Goal: Task Accomplishment & Management: Complete application form

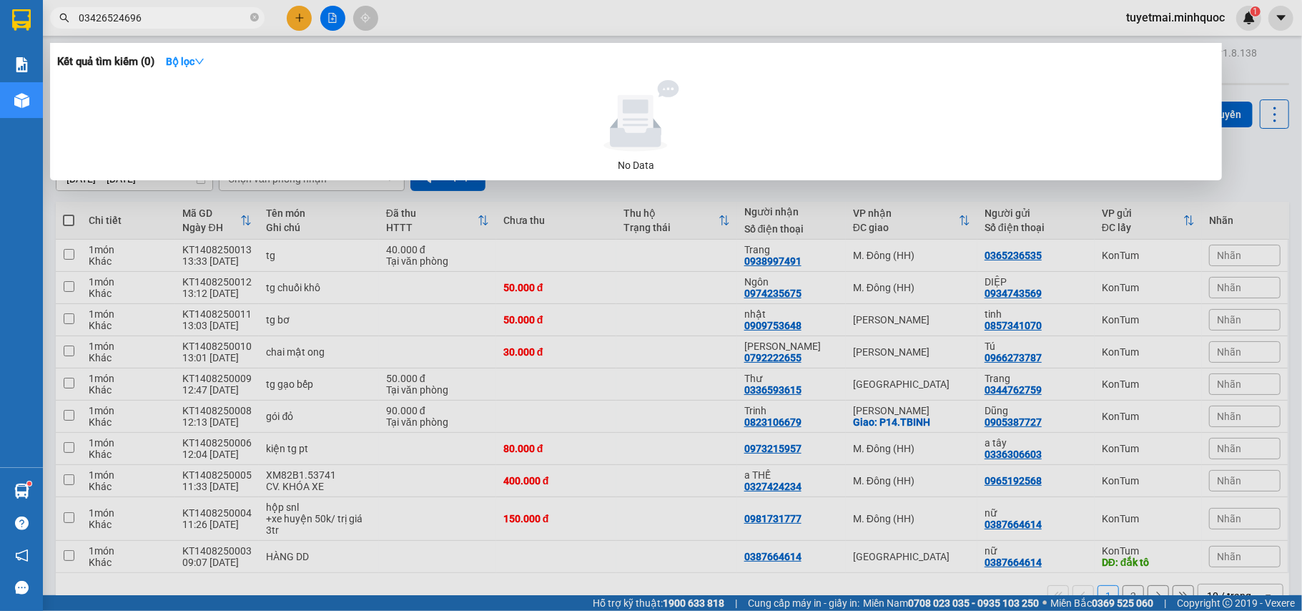
drag, startPoint x: 160, startPoint y: 11, endPoint x: 44, endPoint y: 16, distance: 115.9
click at [44, 16] on div "03426524696" at bounding box center [139, 17] width 279 height 21
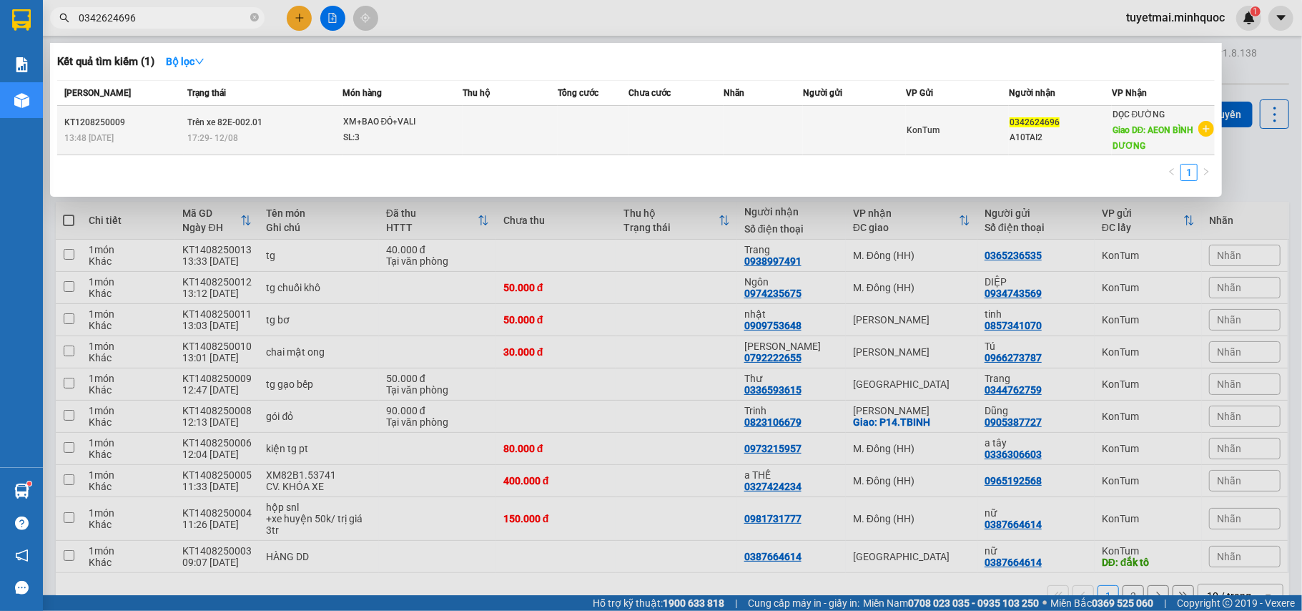
type input "0342624696"
click at [578, 130] on td at bounding box center [594, 130] width 72 height 49
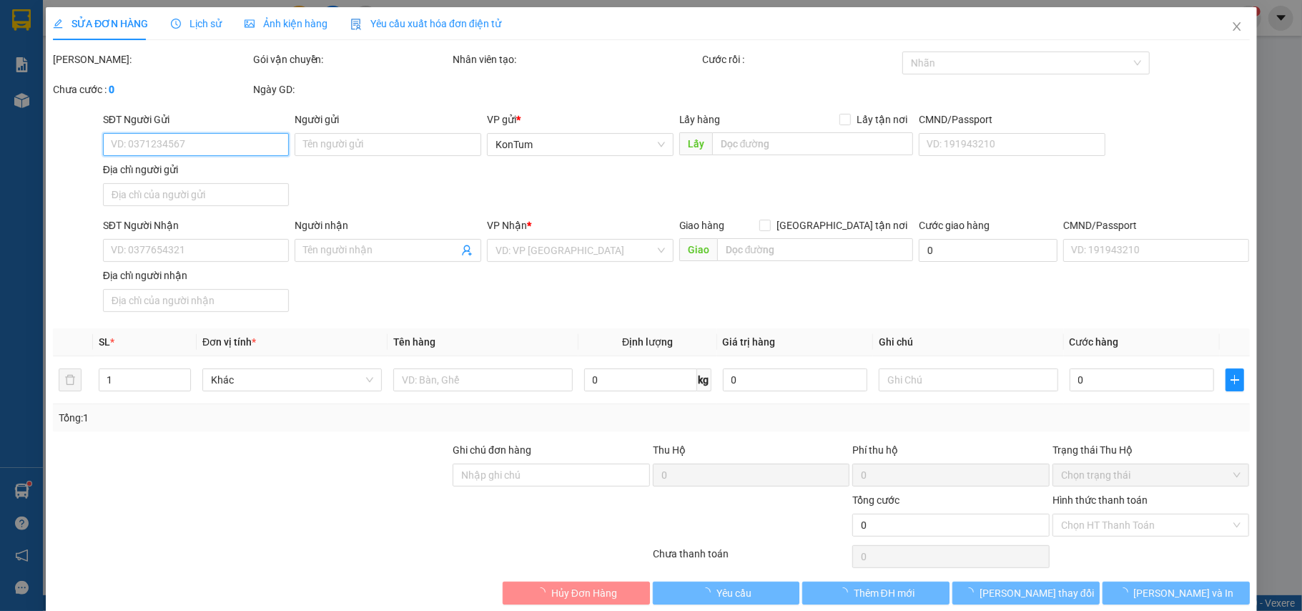
type input "0342624696"
type input "A10TAI2"
type input "AEON BÌNH DƯƠNG"
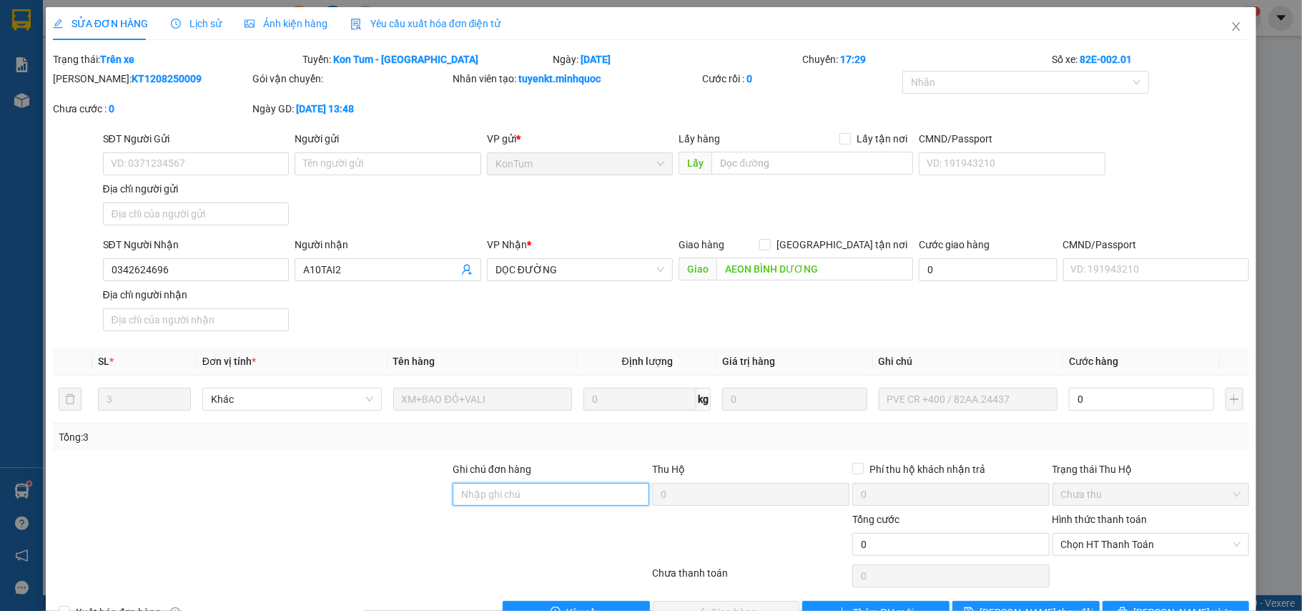
click at [533, 504] on input "Ghi chú đơn hàng" at bounding box center [551, 494] width 197 height 23
click at [1083, 542] on span "Chọn HT Thanh Toán" at bounding box center [1151, 543] width 180 height 21
type input "sổ ck 10/8"
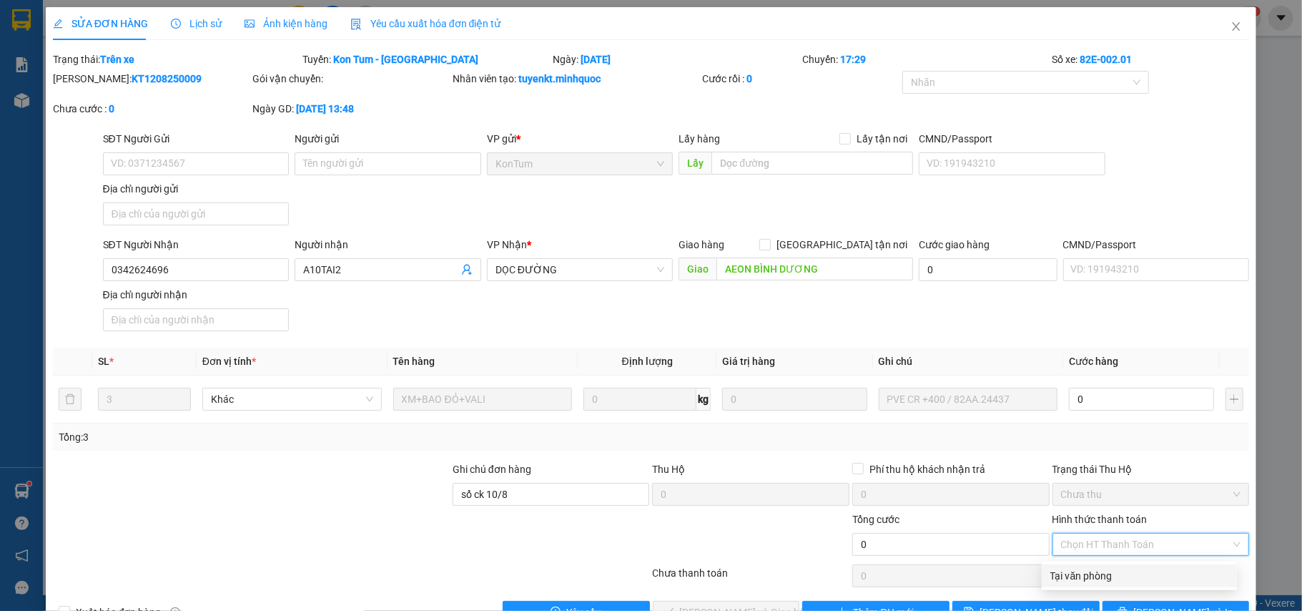
click at [1080, 573] on div "Tại văn phòng" at bounding box center [1139, 576] width 178 height 16
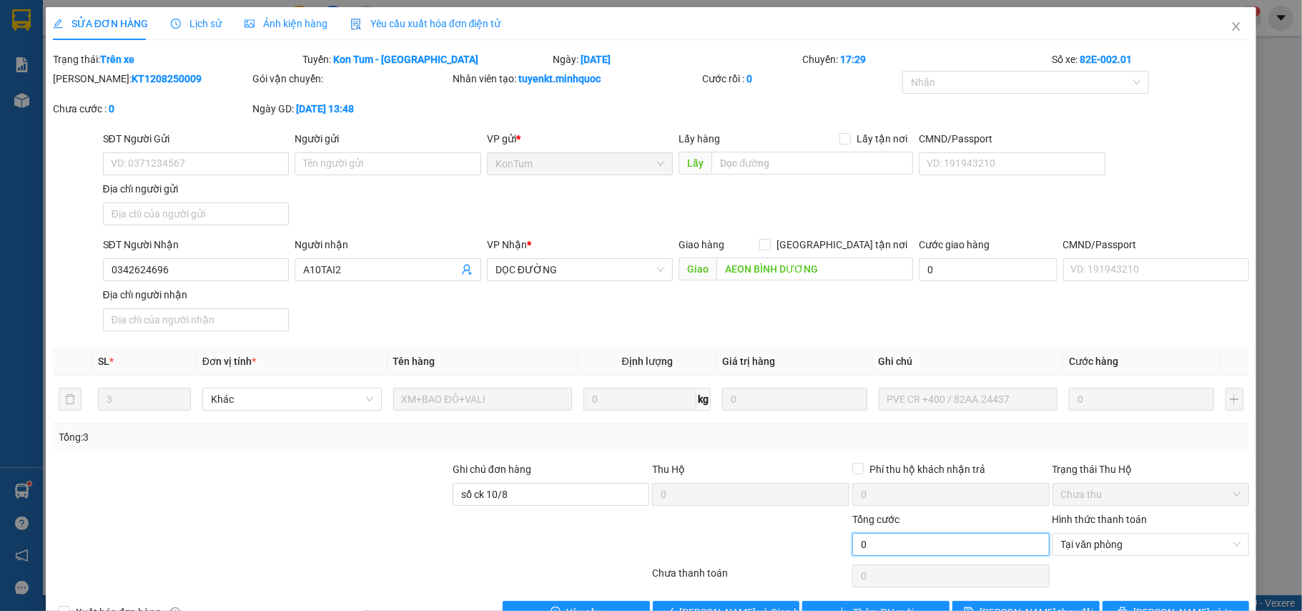
click at [891, 555] on input "0" at bounding box center [950, 544] width 197 height 23
click at [882, 538] on input "0" at bounding box center [950, 544] width 197 height 23
drag, startPoint x: 877, startPoint y: 538, endPoint x: 861, endPoint y: 548, distance: 18.3
click at [870, 545] on input "0" at bounding box center [950, 544] width 197 height 23
click at [861, 548] on input "0" at bounding box center [950, 544] width 197 height 23
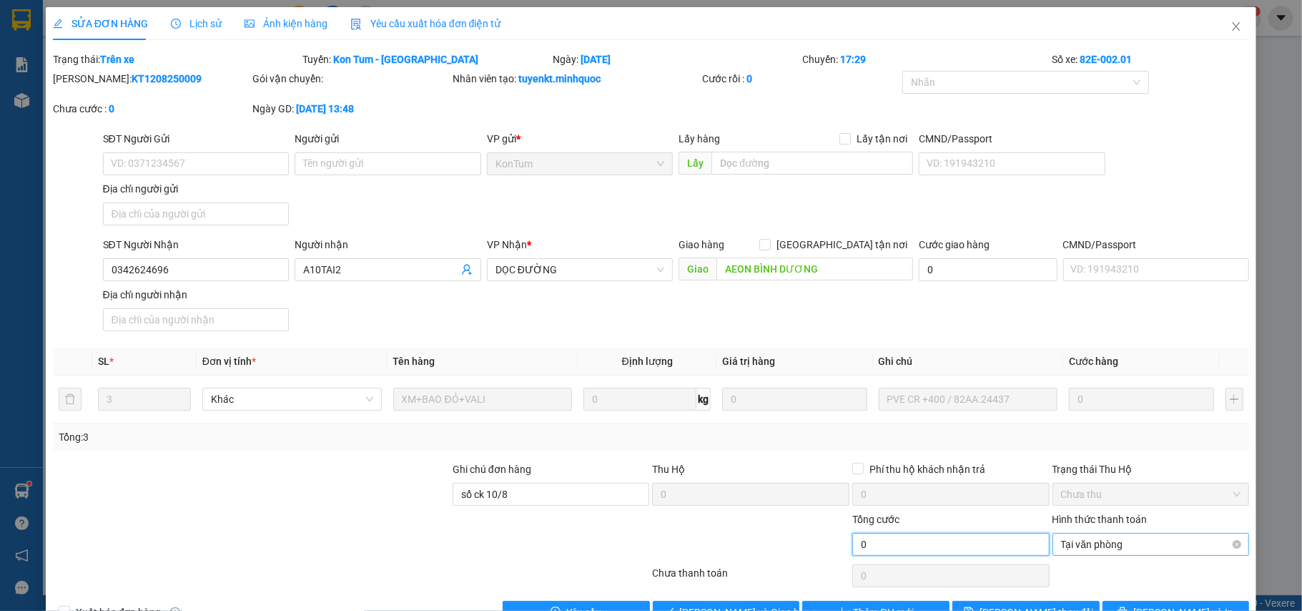
click at [1102, 541] on span "Tại văn phòng" at bounding box center [1151, 543] width 180 height 21
click at [1099, 575] on div "Tại văn phòng" at bounding box center [1139, 576] width 178 height 16
click at [842, 278] on input "AEON BÌNH DƯƠNG" at bounding box center [814, 268] width 197 height 23
click at [581, 267] on span "DỌC ĐƯỜNG" at bounding box center [580, 269] width 169 height 21
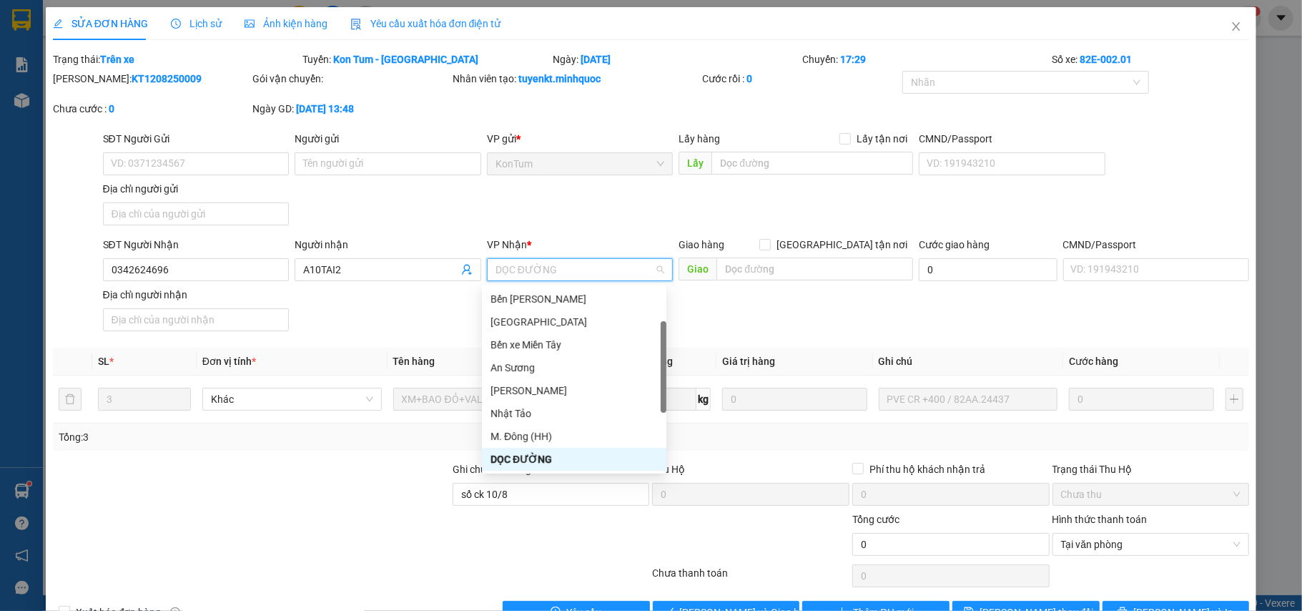
click at [581, 267] on span "DỌC ĐƯỜNG" at bounding box center [580, 269] width 169 height 21
click at [746, 296] on div "SĐT Người Nhận 0342624696 Người nhận A10TAI2 VP Nhận * DỌC ĐƯỜNG Giao hàng [GEO…" at bounding box center [676, 287] width 1153 height 100
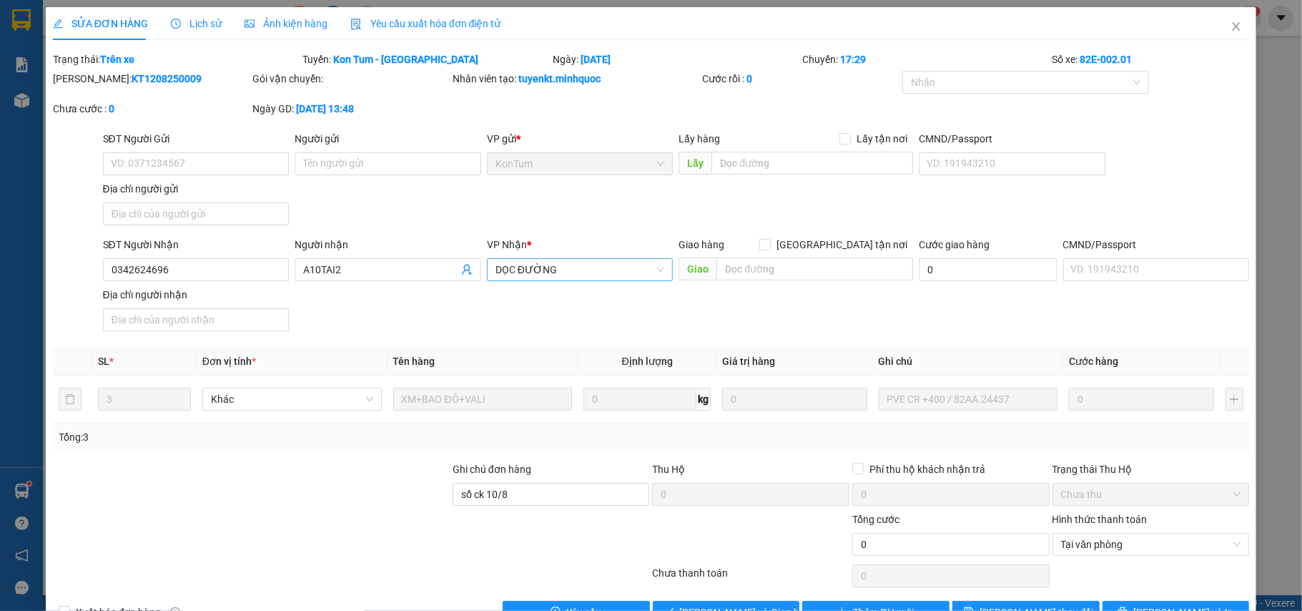
click at [539, 269] on span "DỌC ĐƯỜNG" at bounding box center [580, 269] width 169 height 21
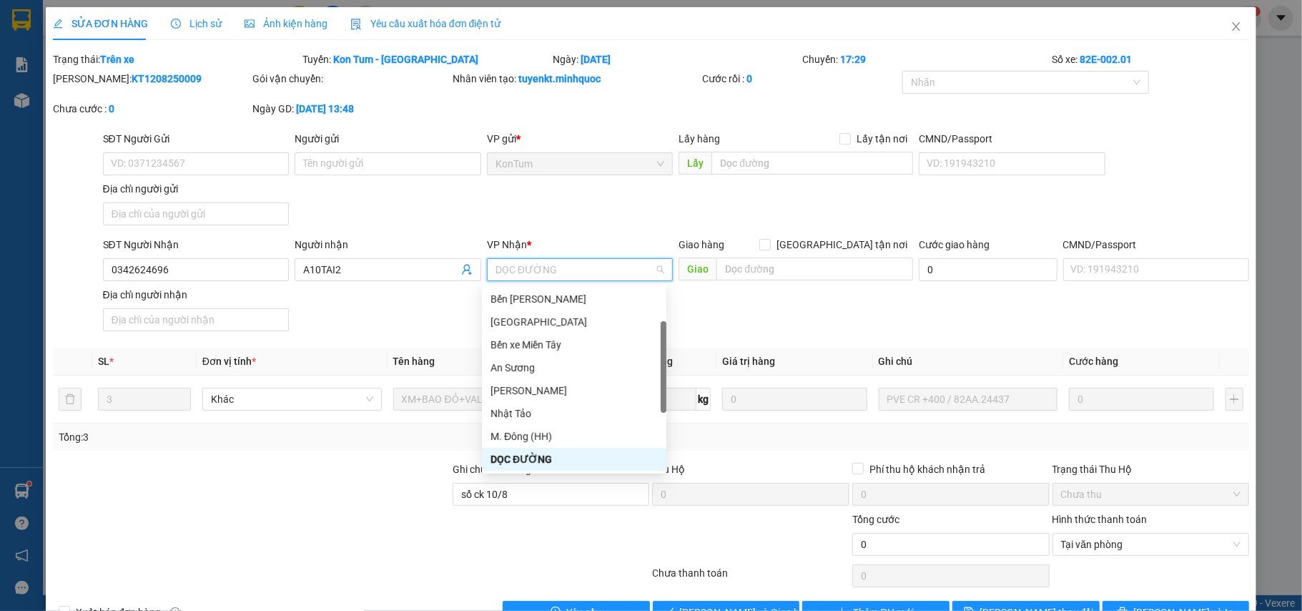
click at [539, 269] on span "DỌC ĐƯỜNG" at bounding box center [580, 269] width 169 height 21
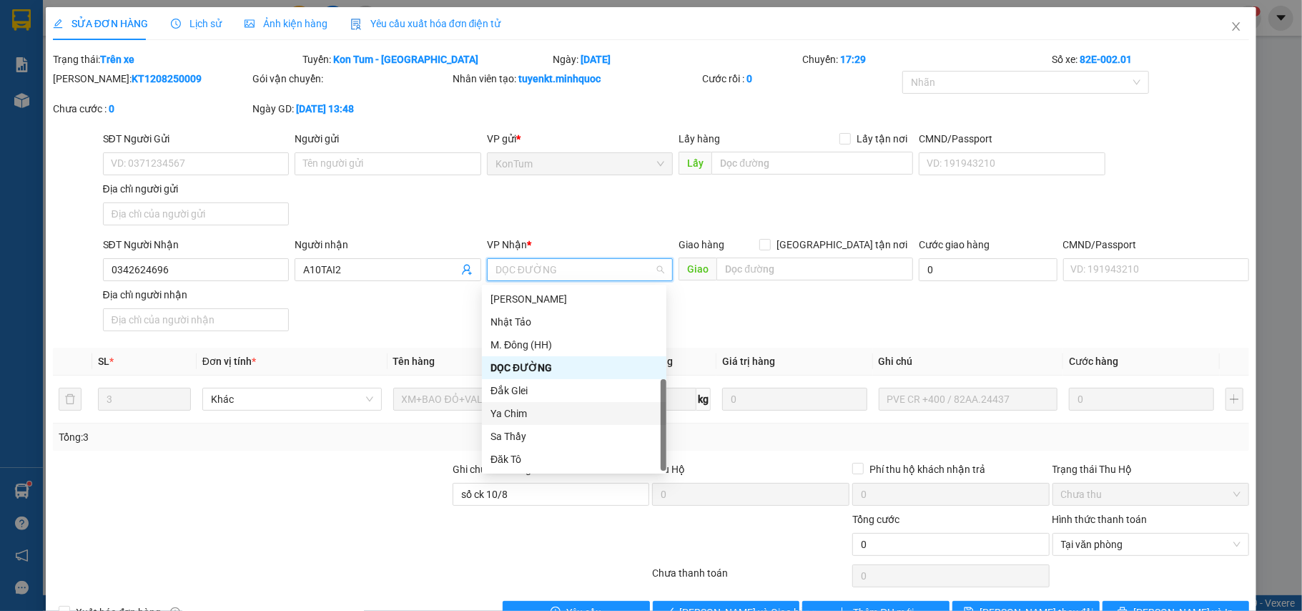
scroll to position [0, 0]
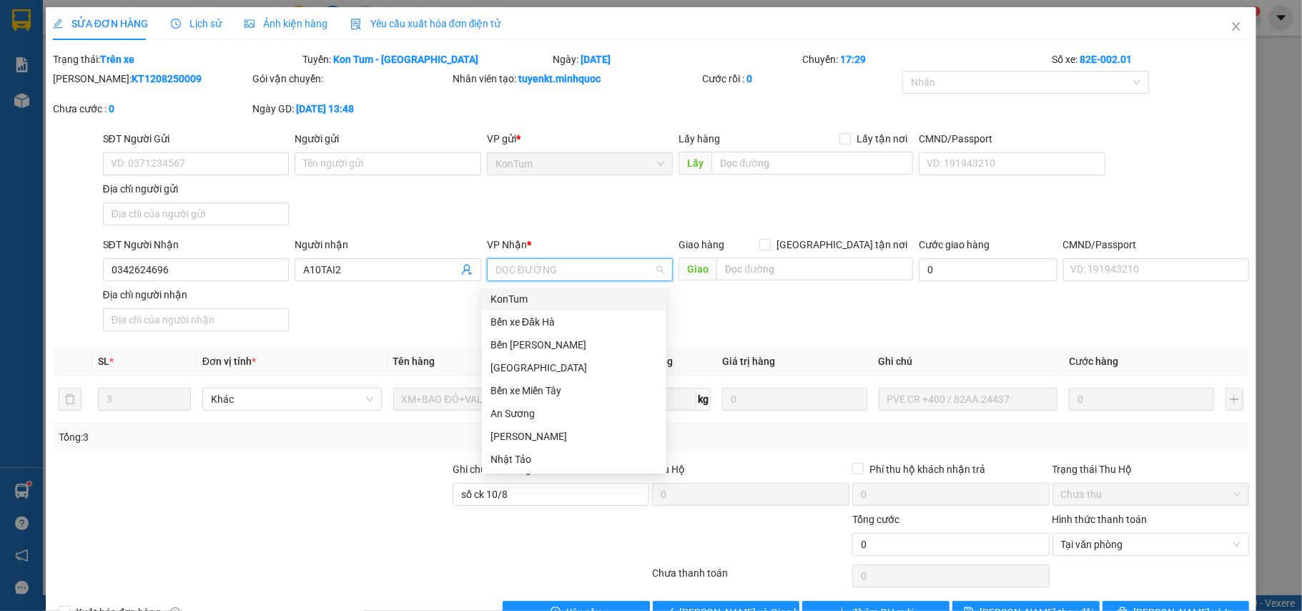
click at [524, 297] on div "KonTum" at bounding box center [574, 299] width 167 height 16
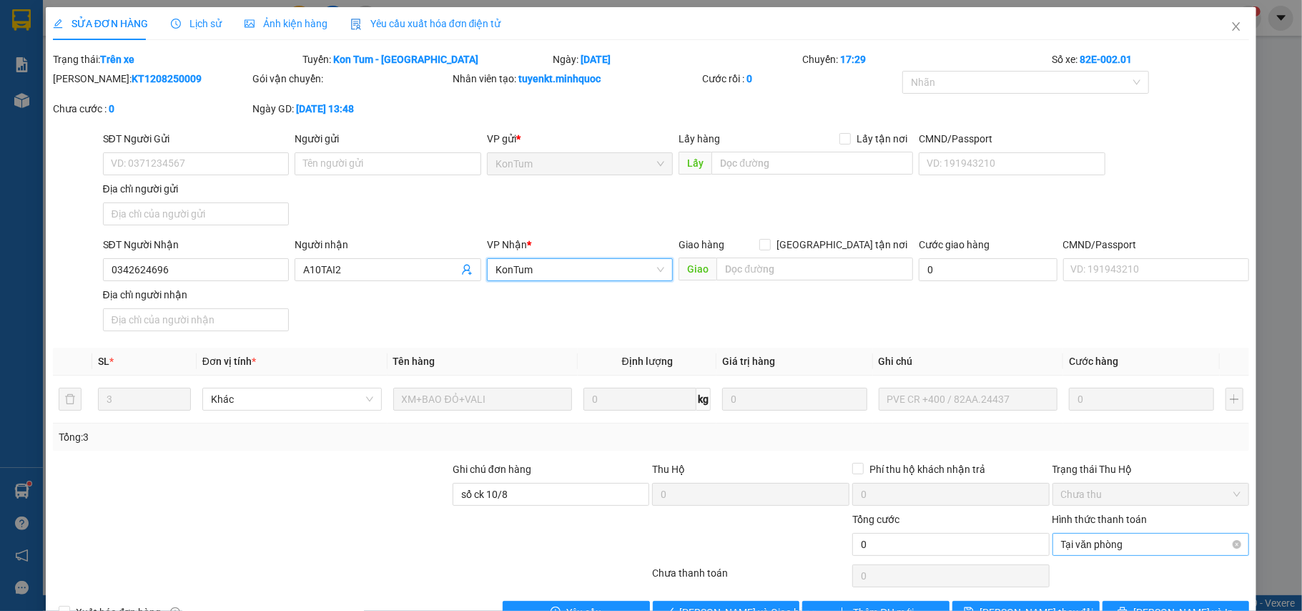
click at [1122, 538] on span "Tại văn phòng" at bounding box center [1151, 543] width 180 height 21
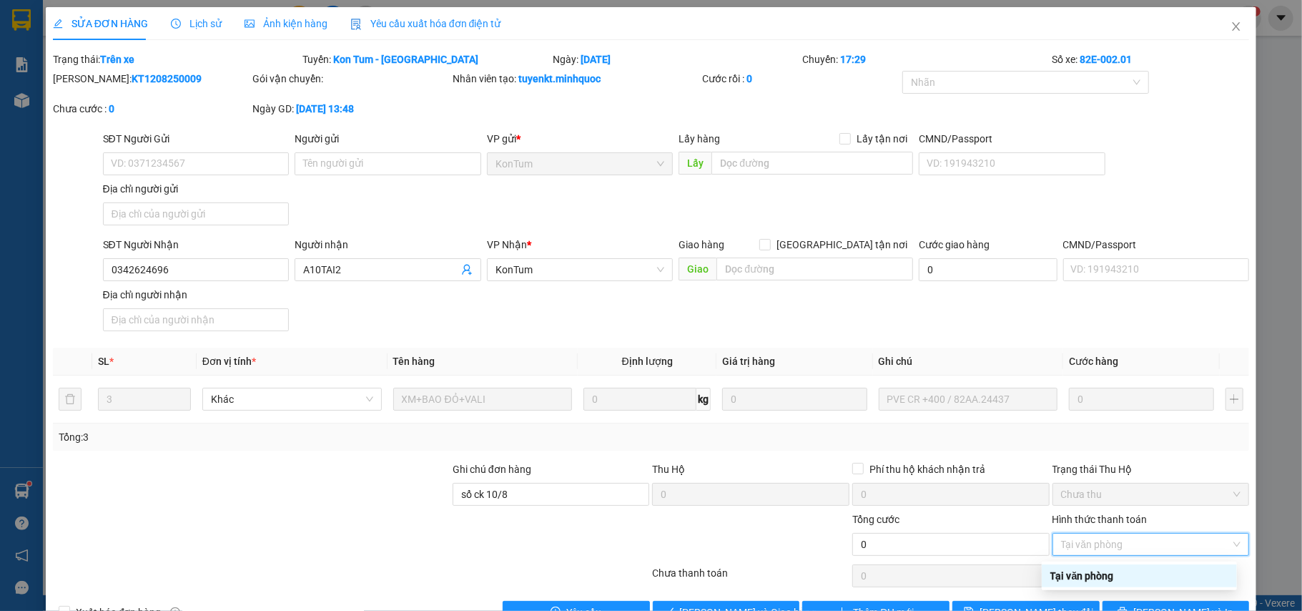
click at [1102, 573] on div "Tại văn phòng" at bounding box center [1139, 576] width 178 height 16
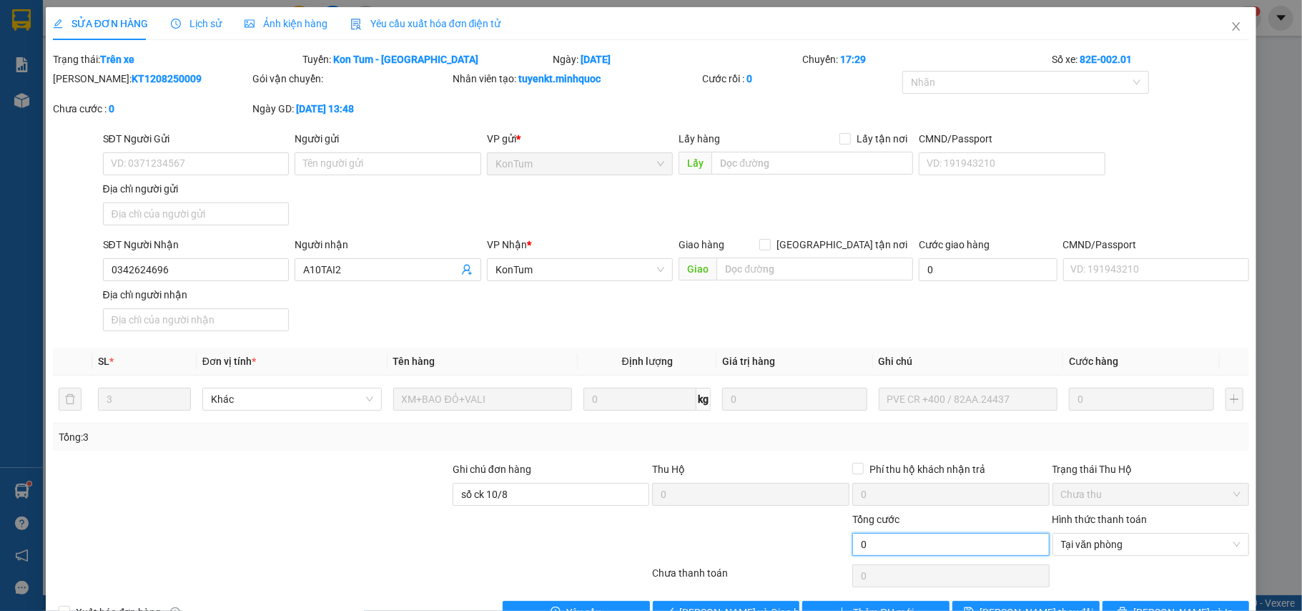
click at [955, 553] on input "0" at bounding box center [950, 544] width 197 height 23
click at [1233, 31] on icon "close" at bounding box center [1237, 26] width 8 height 9
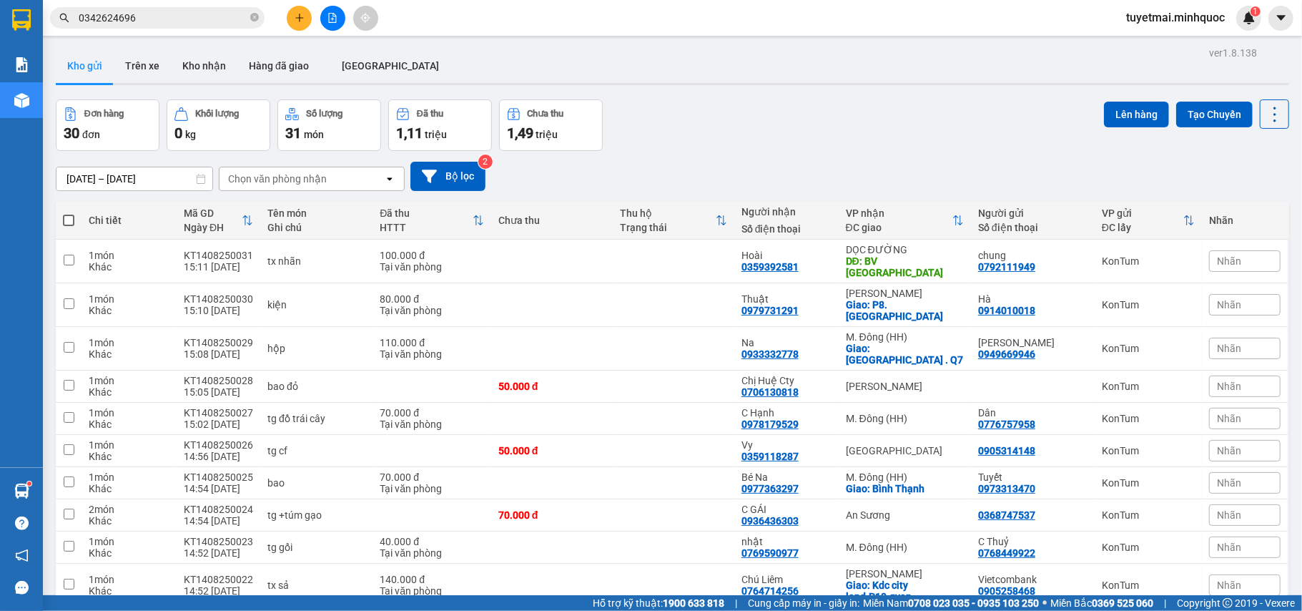
click at [196, 19] on input "0342624696" at bounding box center [163, 18] width 169 height 16
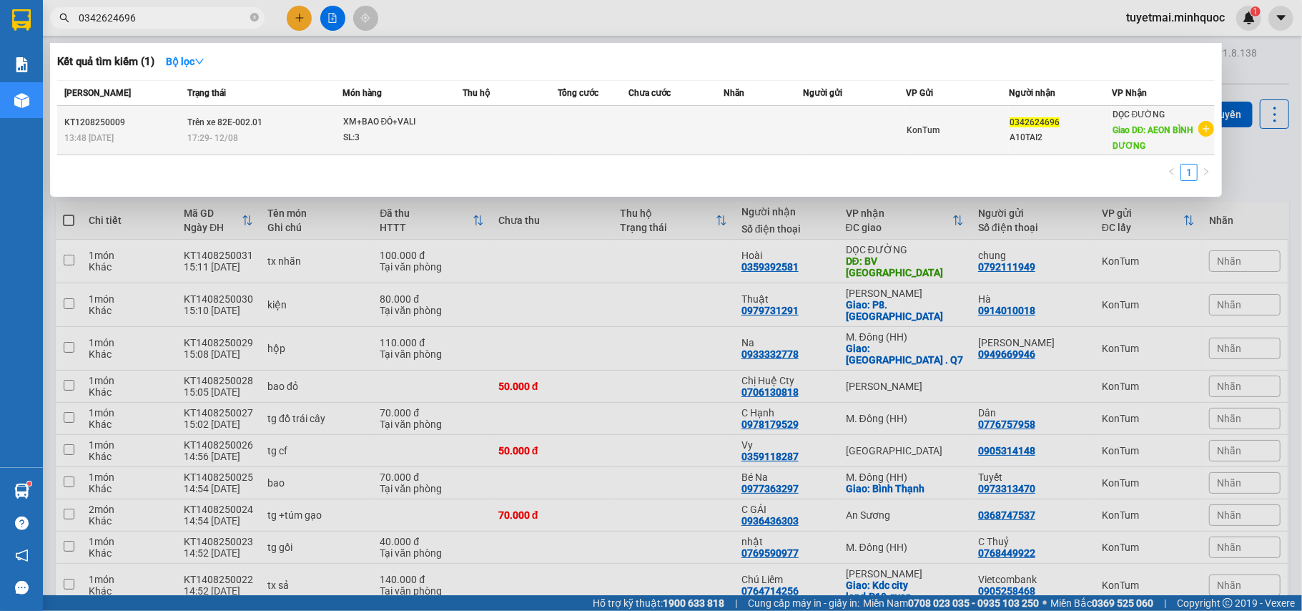
click at [439, 135] on div "SL: 3" at bounding box center [396, 138] width 107 height 16
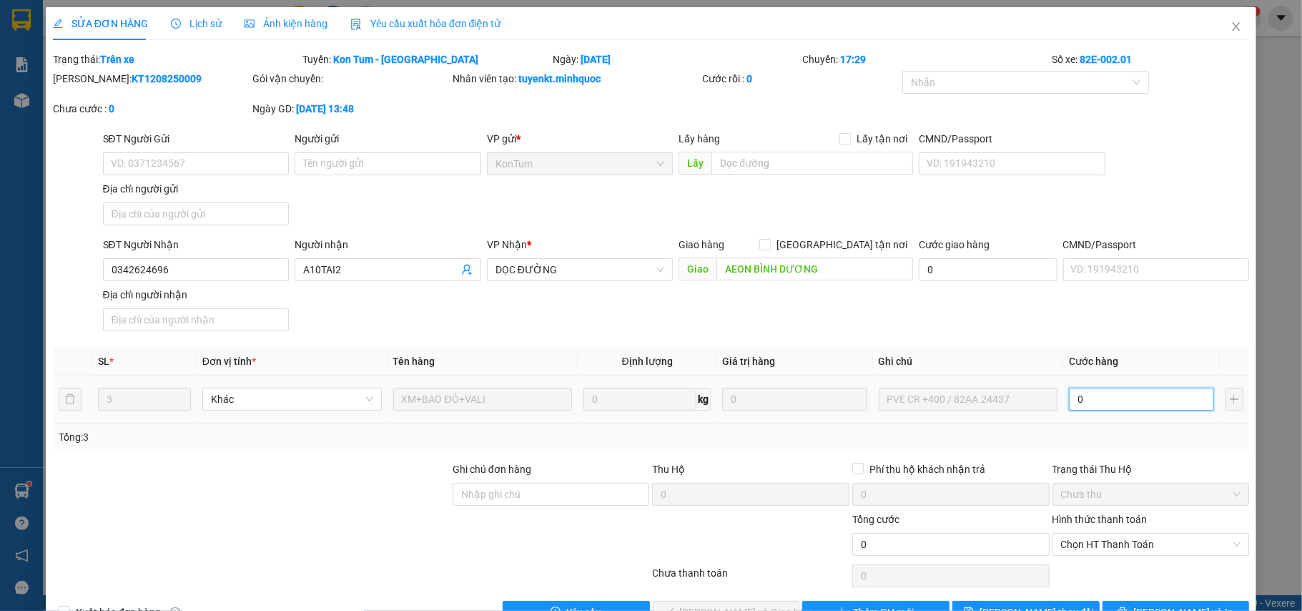
click at [1117, 401] on input "0" at bounding box center [1141, 399] width 144 height 23
type input "4"
type input "40"
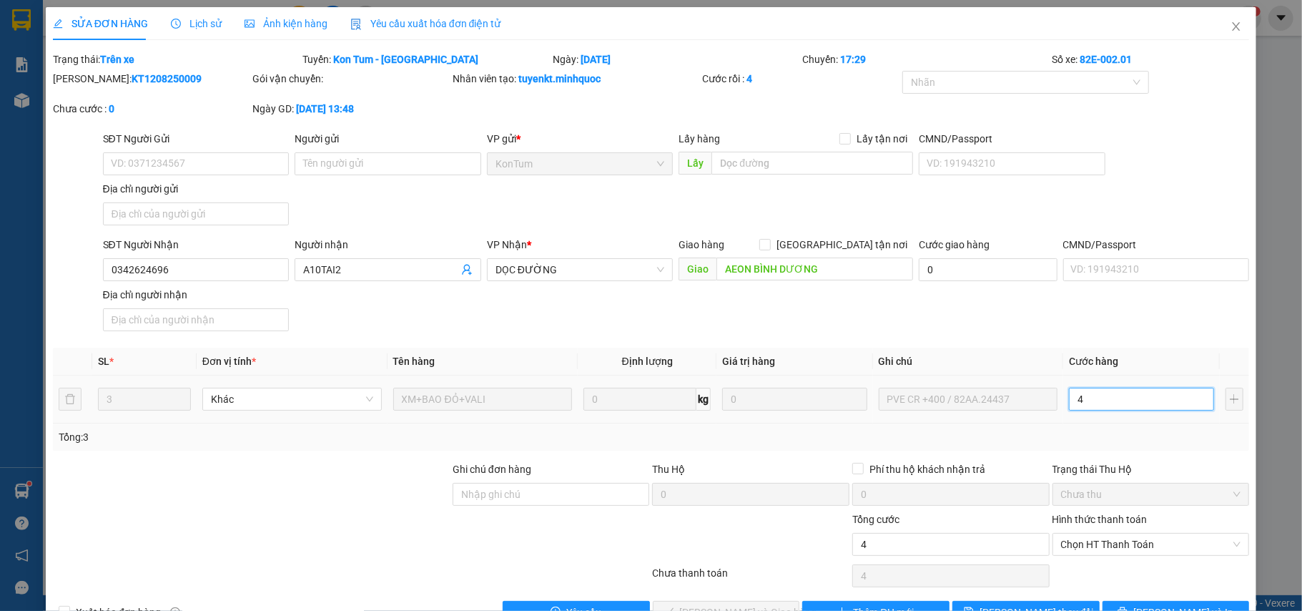
type input "40"
type input "400"
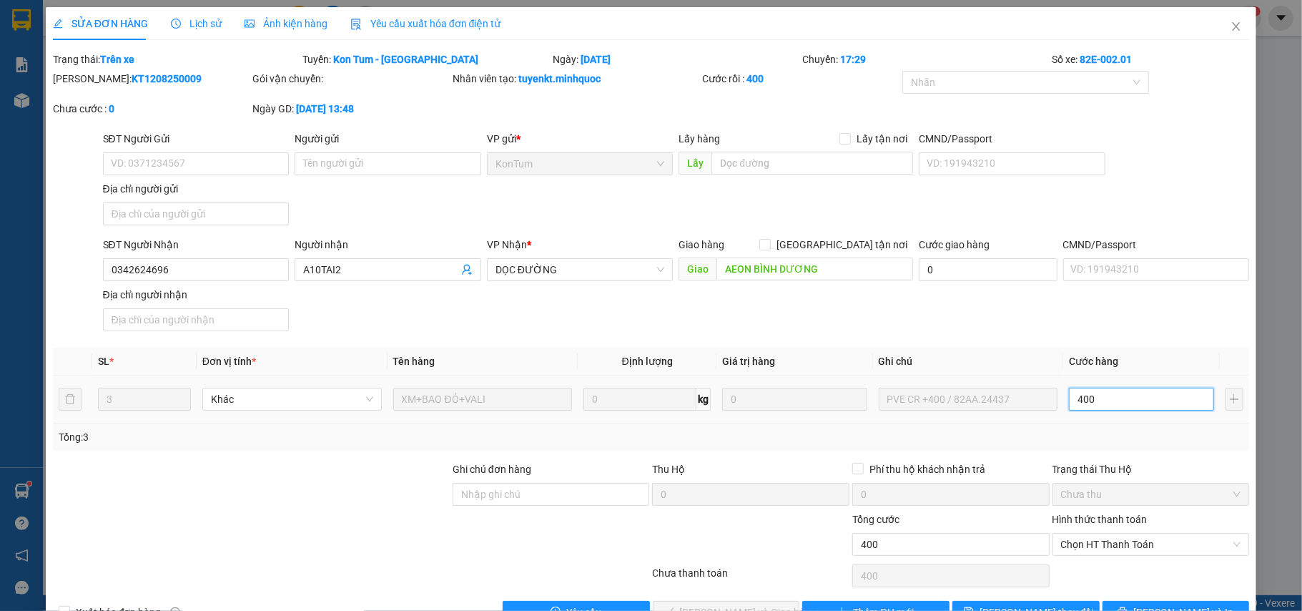
type input "4.000"
type input "40.000"
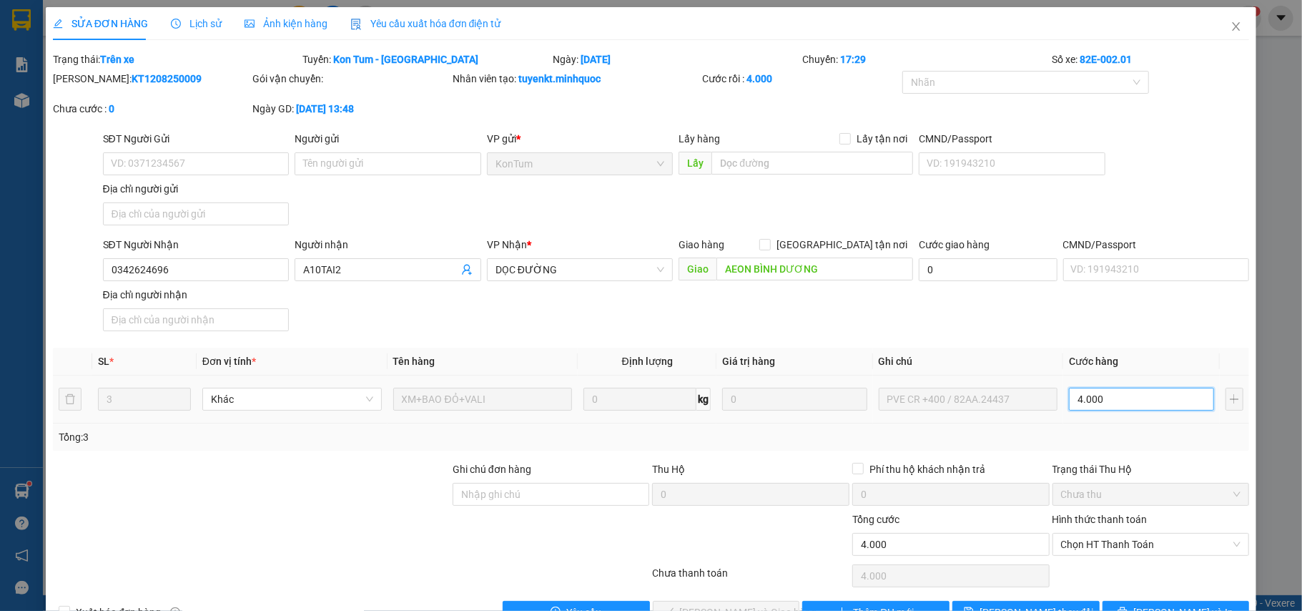
type input "40.000"
type input "400.000"
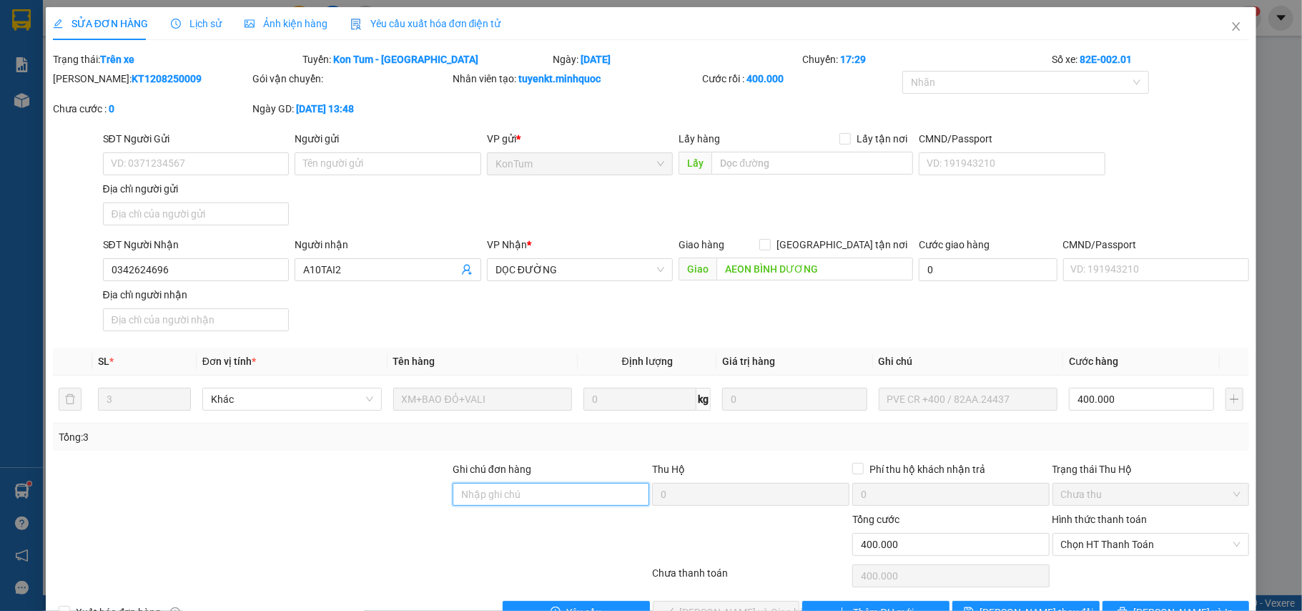
click at [538, 498] on input "Ghi chú đơn hàng" at bounding box center [551, 494] width 197 height 23
click at [1077, 539] on span "Chọn HT Thanh Toán" at bounding box center [1151, 543] width 180 height 21
type input "sổ ck 10/8"
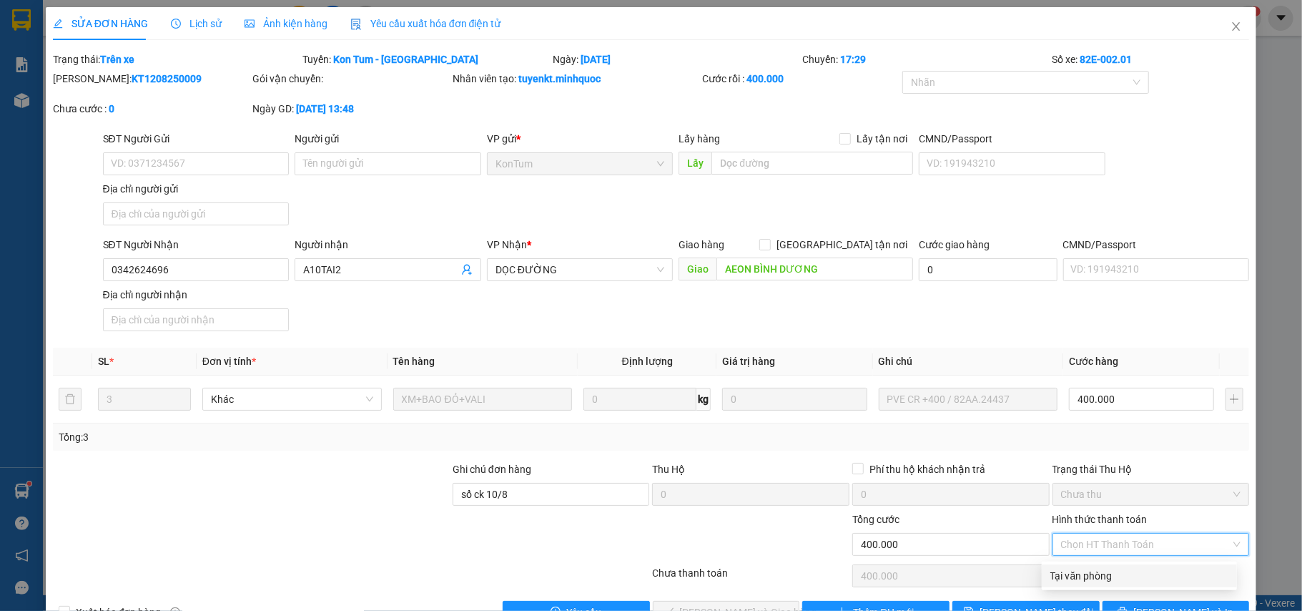
click at [1077, 565] on div "Tại văn phòng" at bounding box center [1139, 575] width 195 height 23
type input "0"
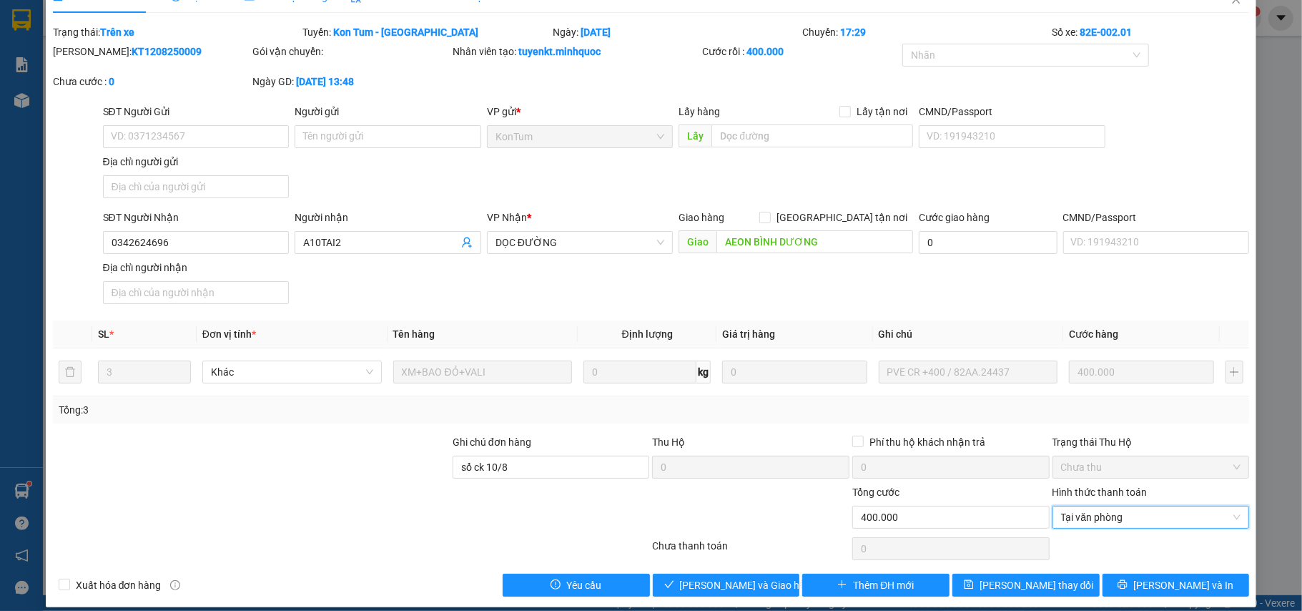
scroll to position [43, 0]
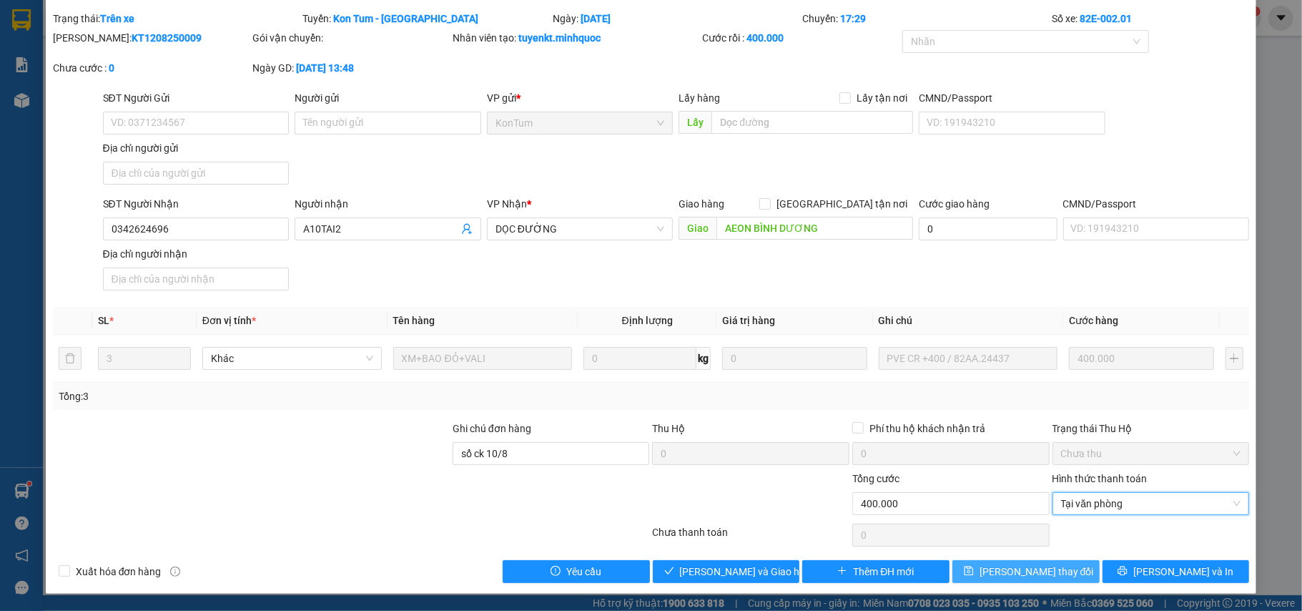
click at [1010, 568] on span "[PERSON_NAME] thay đổi" at bounding box center [1037, 571] width 114 height 16
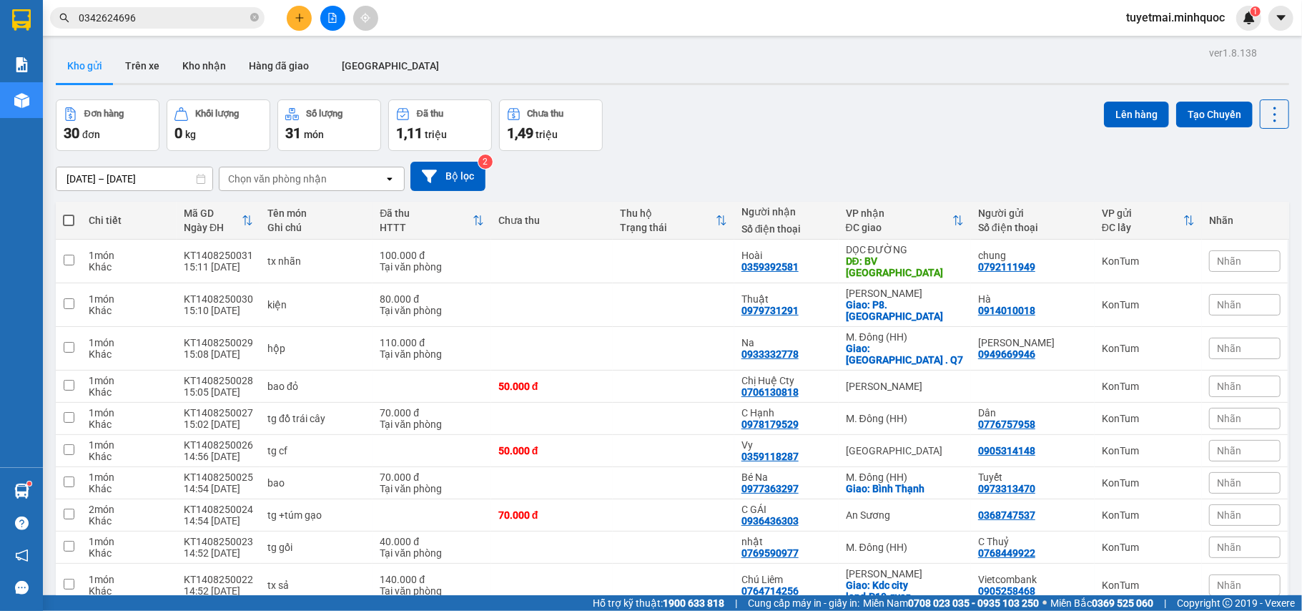
click at [169, 24] on span "0342624696" at bounding box center [157, 17] width 215 height 21
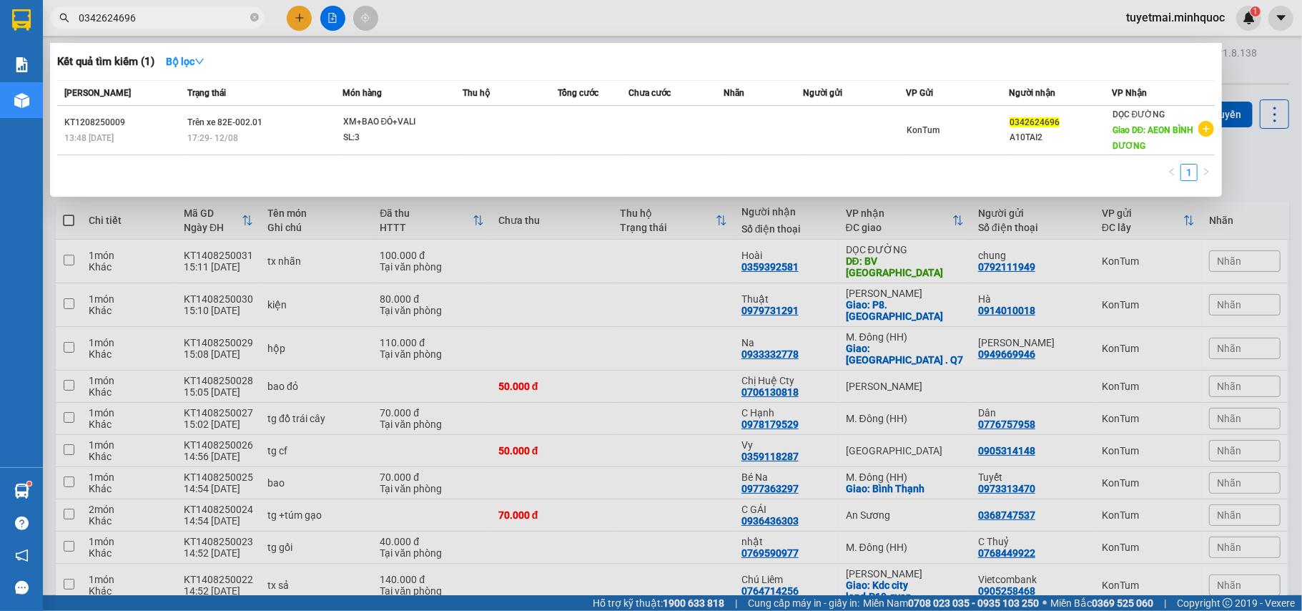
click at [169, 24] on input "0342624696" at bounding box center [163, 18] width 169 height 16
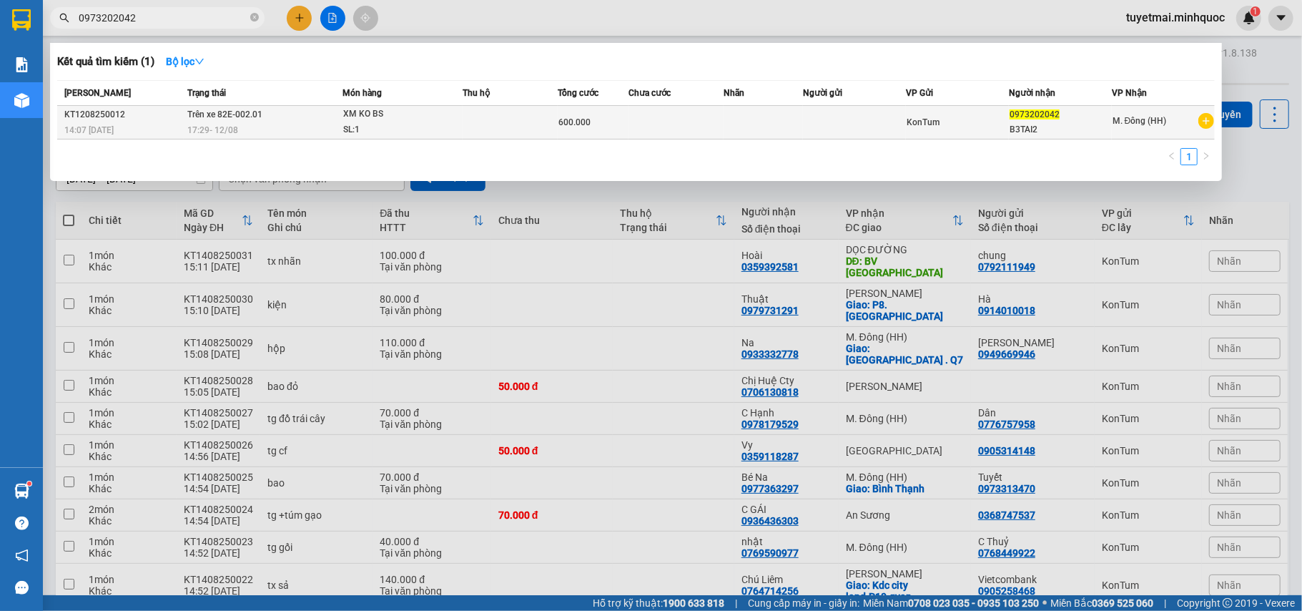
click at [516, 127] on td at bounding box center [510, 123] width 95 height 34
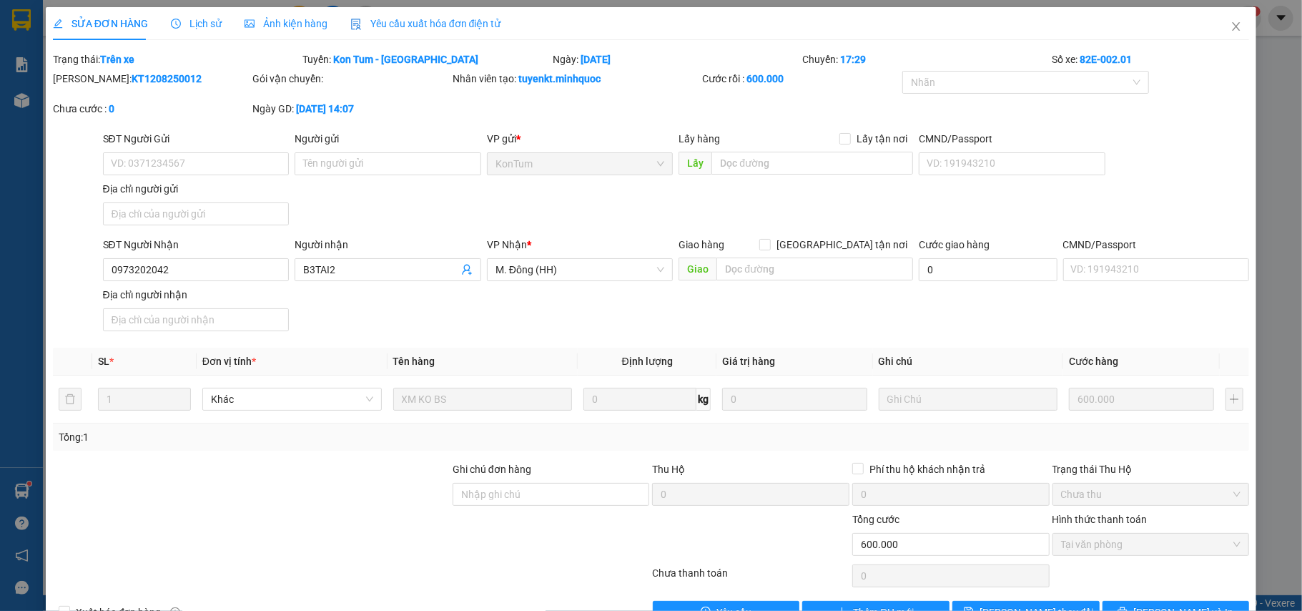
click at [197, 26] on span "Lịch sử" at bounding box center [196, 23] width 51 height 11
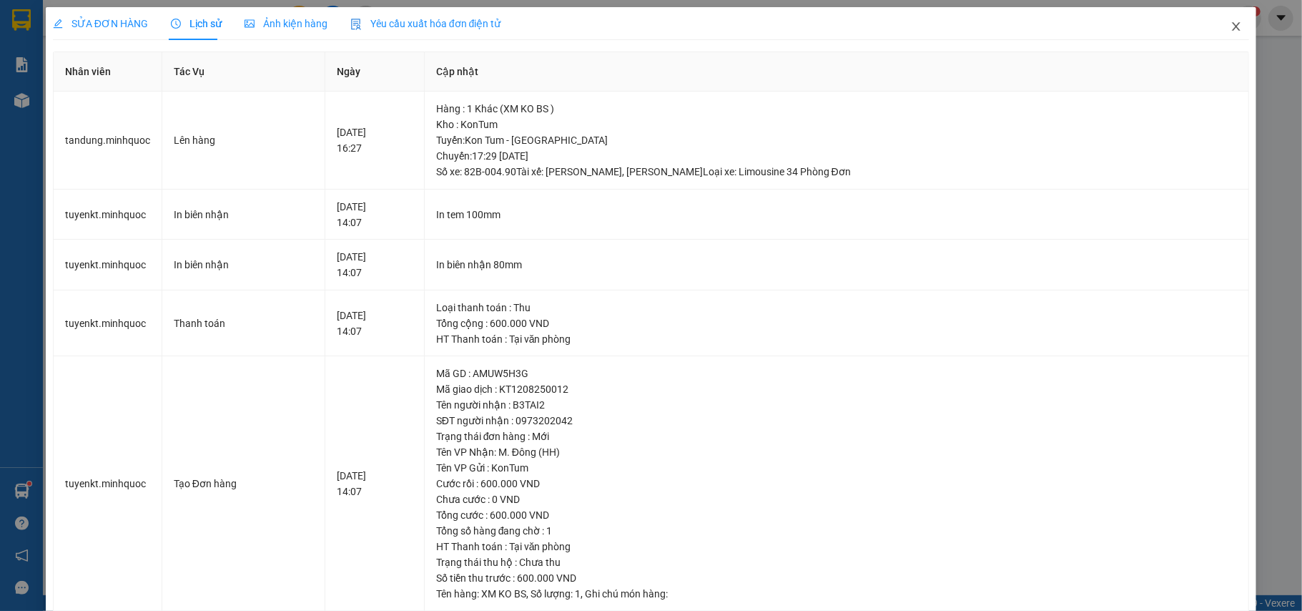
click at [1222, 33] on span "Close" at bounding box center [1236, 27] width 40 height 40
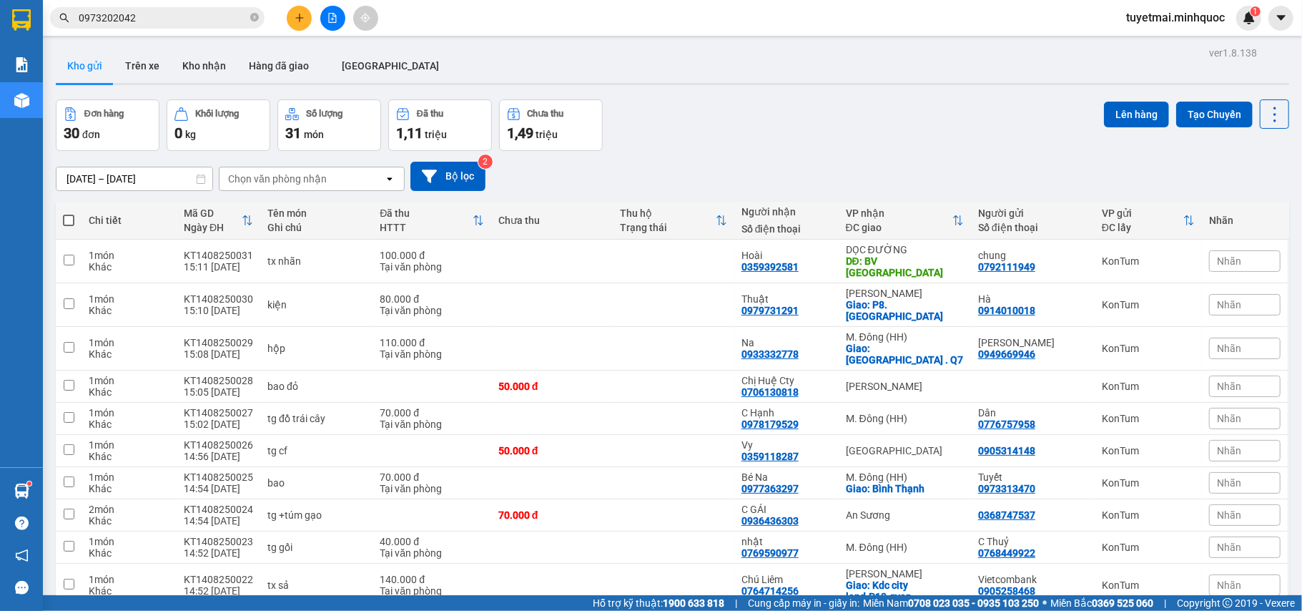
click at [203, 17] on input "0973202042" at bounding box center [163, 18] width 169 height 16
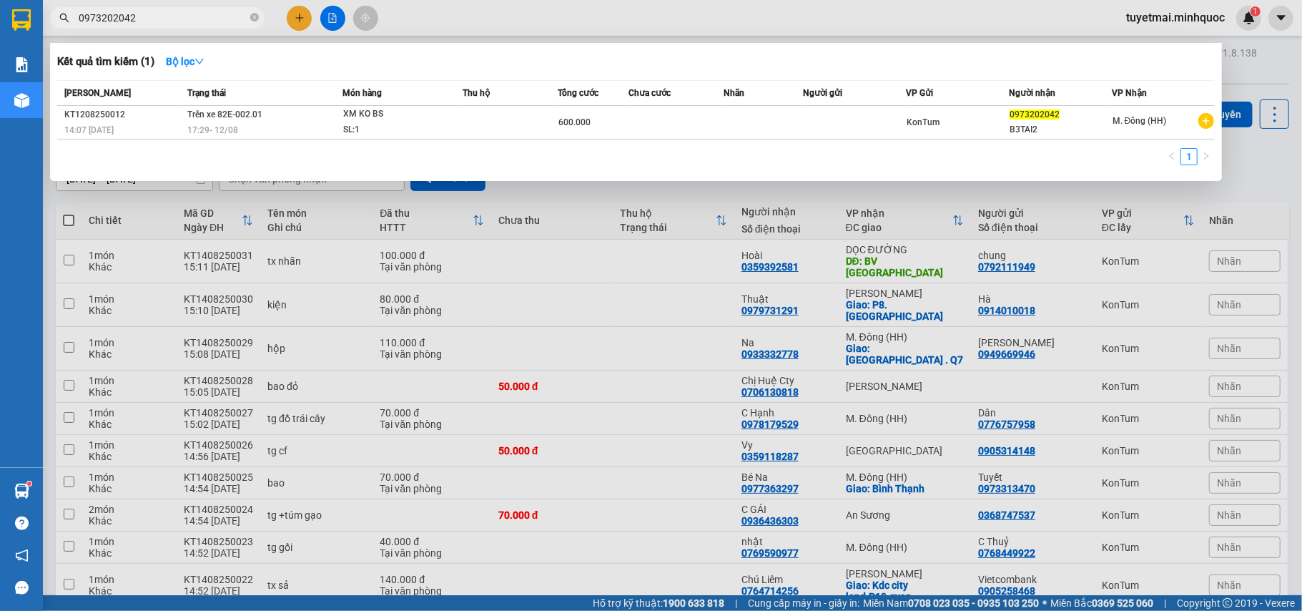
click at [194, 14] on input "0973202042" at bounding box center [163, 18] width 169 height 16
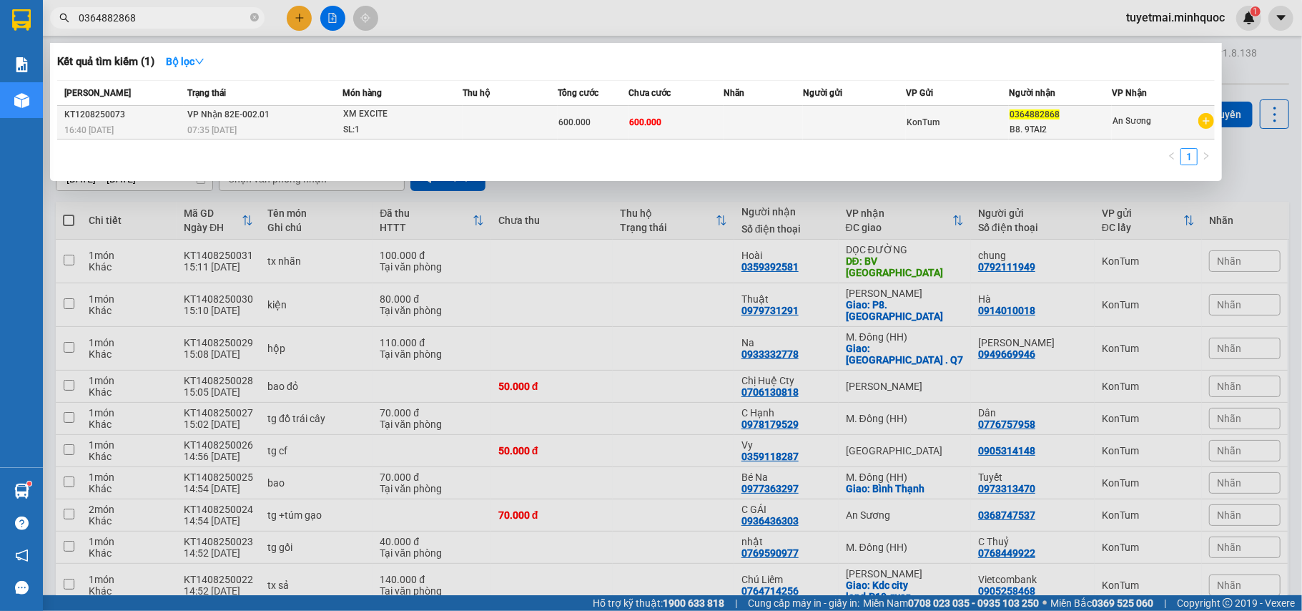
type input "0364882868"
click at [634, 117] on span "600.000" at bounding box center [645, 122] width 32 height 10
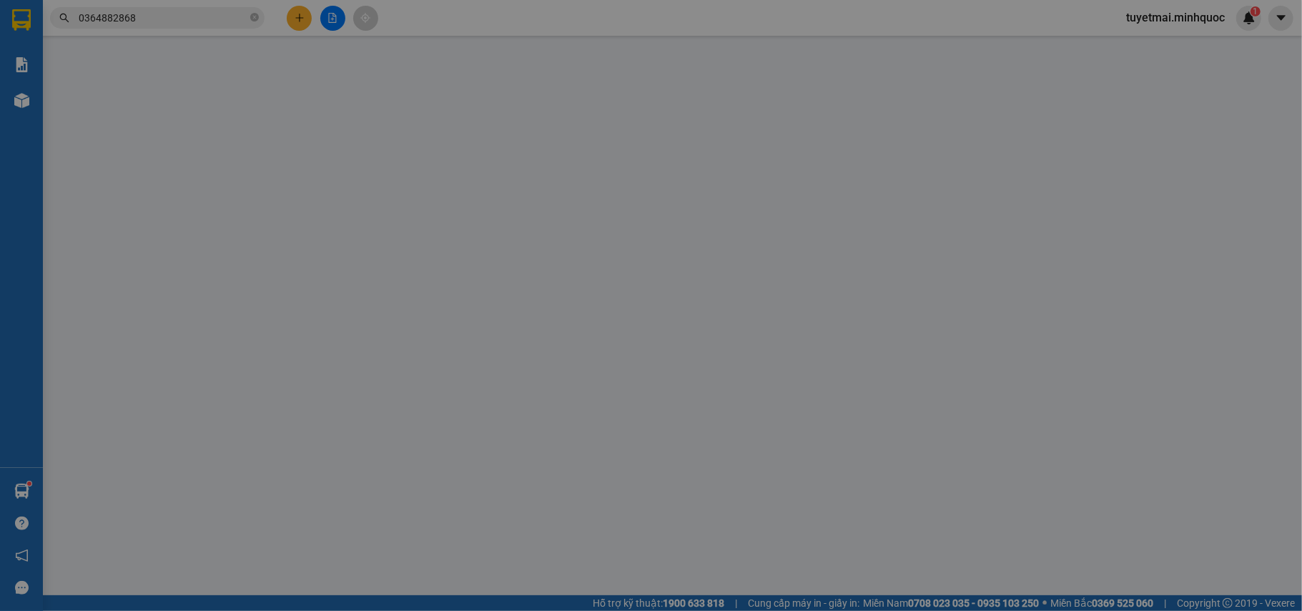
type input "0364882868"
type input "B8. 9TAI2"
type input "a vũ nộp phơi khách"
type input "600.000"
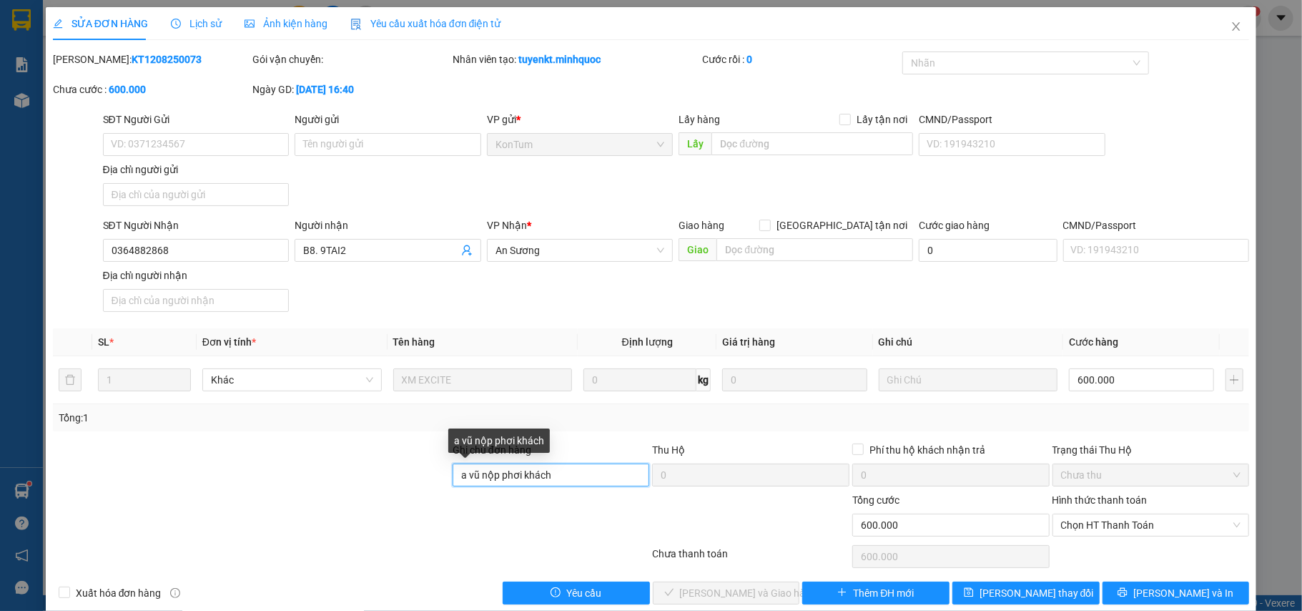
click at [570, 479] on input "a vũ nộp phơi khách" at bounding box center [551, 474] width 197 height 23
drag, startPoint x: 570, startPoint y: 479, endPoint x: 406, endPoint y: 455, distance: 165.5
click at [406, 455] on div "Ghi chú đơn hàng a vũ nộp phơi khách Thu Hộ 0 Phí thu hộ khách nhận trả 0 Trạng…" at bounding box center [651, 467] width 1200 height 50
click at [1125, 529] on span "Chọn HT Thanh Toán" at bounding box center [1151, 524] width 180 height 21
type input "phơi khách KTSG 12/8"
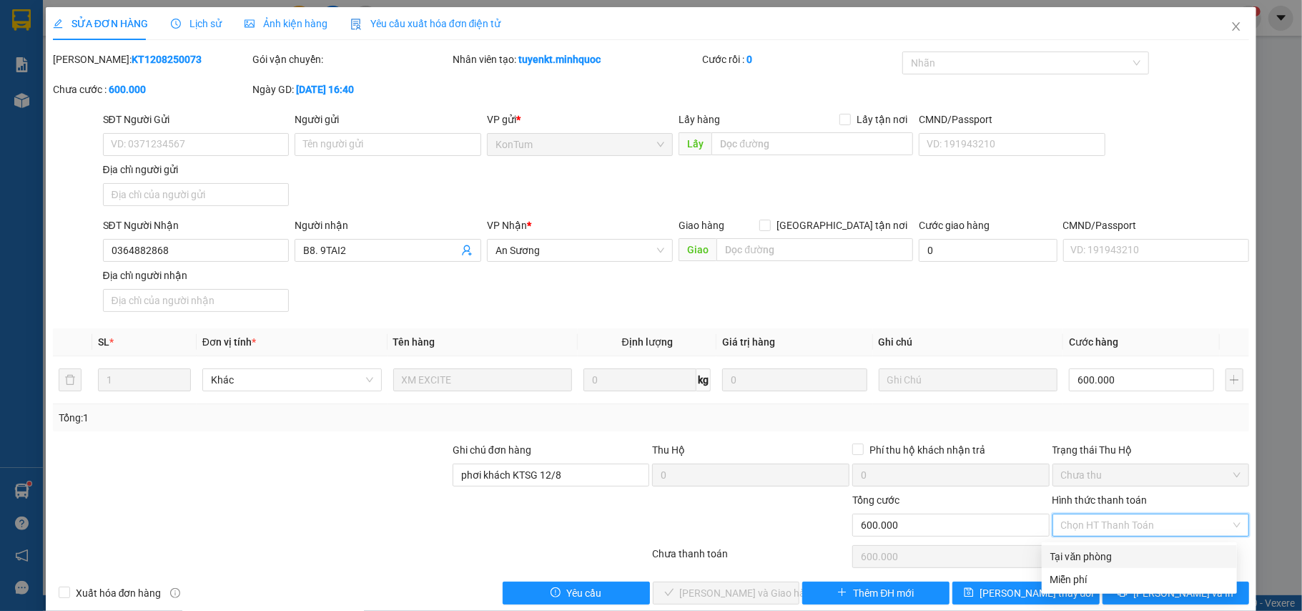
click at [1108, 559] on div "Tại văn phòng" at bounding box center [1139, 556] width 178 height 16
type input "0"
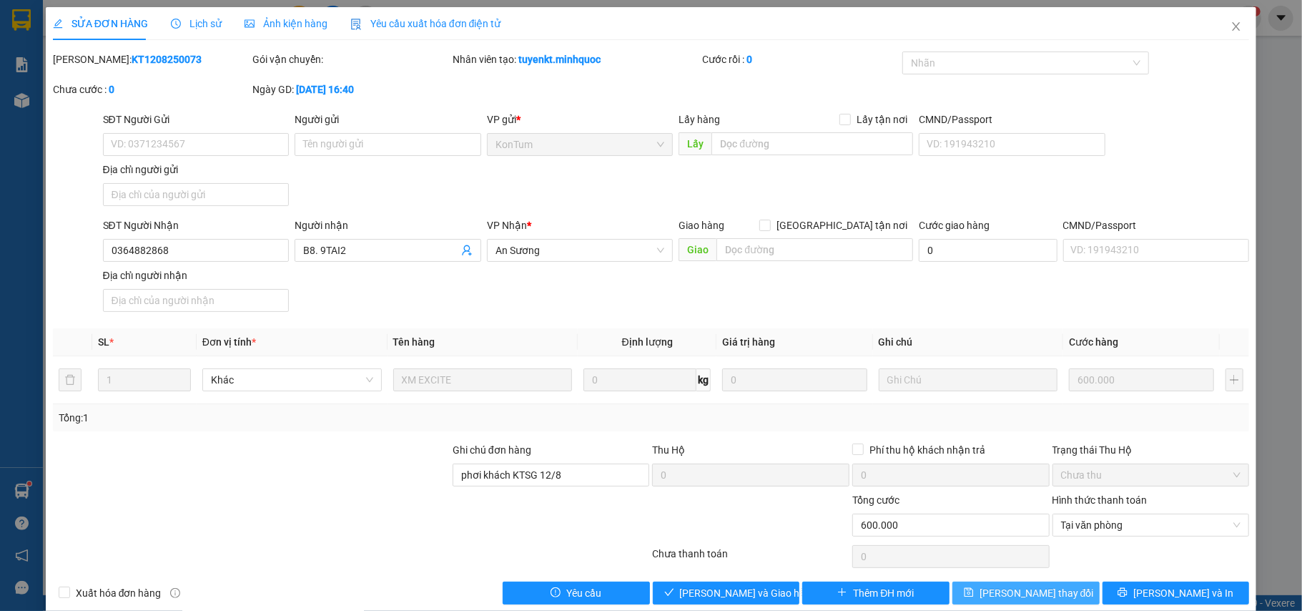
click at [1005, 593] on span "[PERSON_NAME] thay đổi" at bounding box center [1037, 593] width 114 height 16
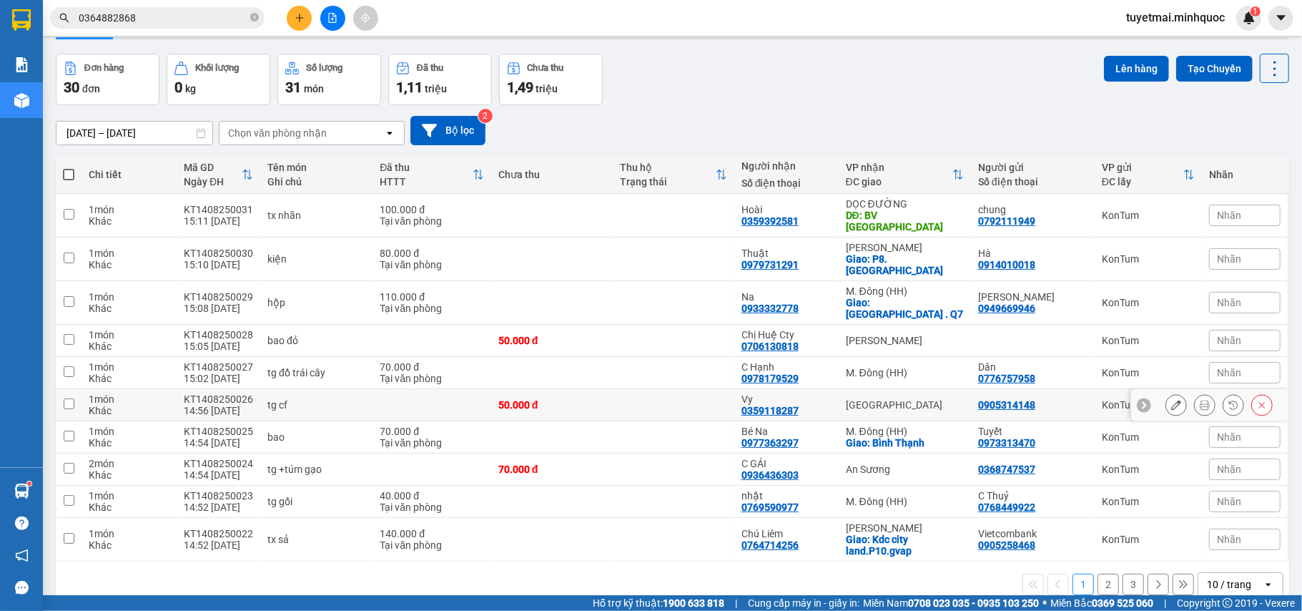
scroll to position [66, 0]
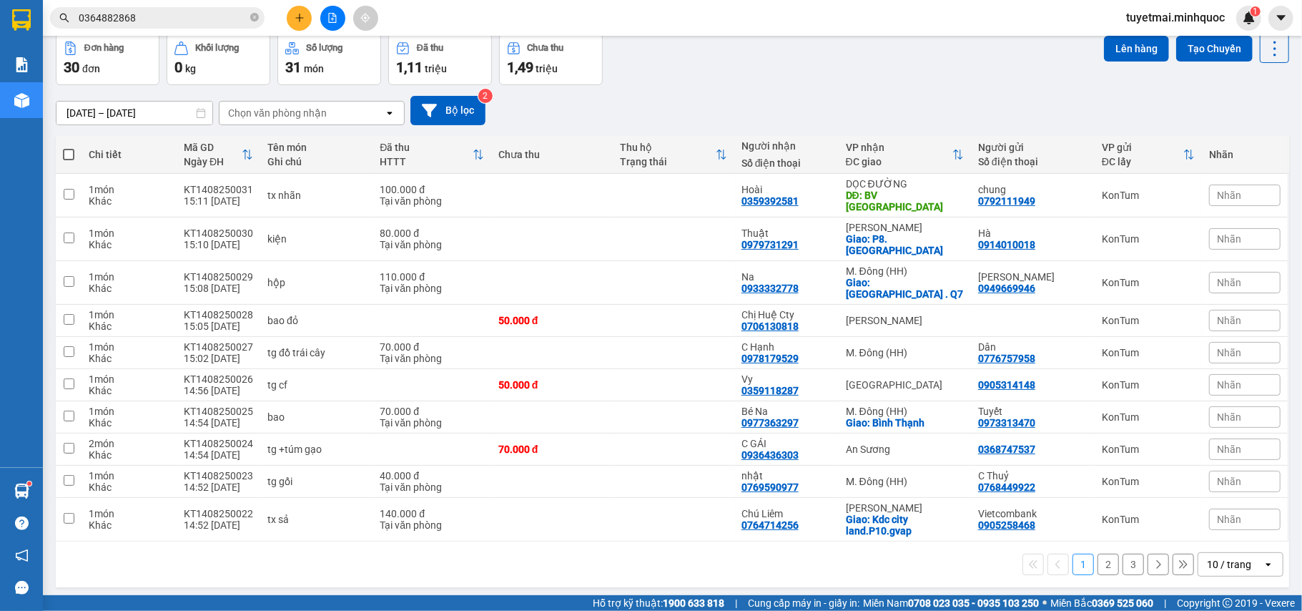
click at [203, 27] on span "0364882868" at bounding box center [157, 17] width 215 height 21
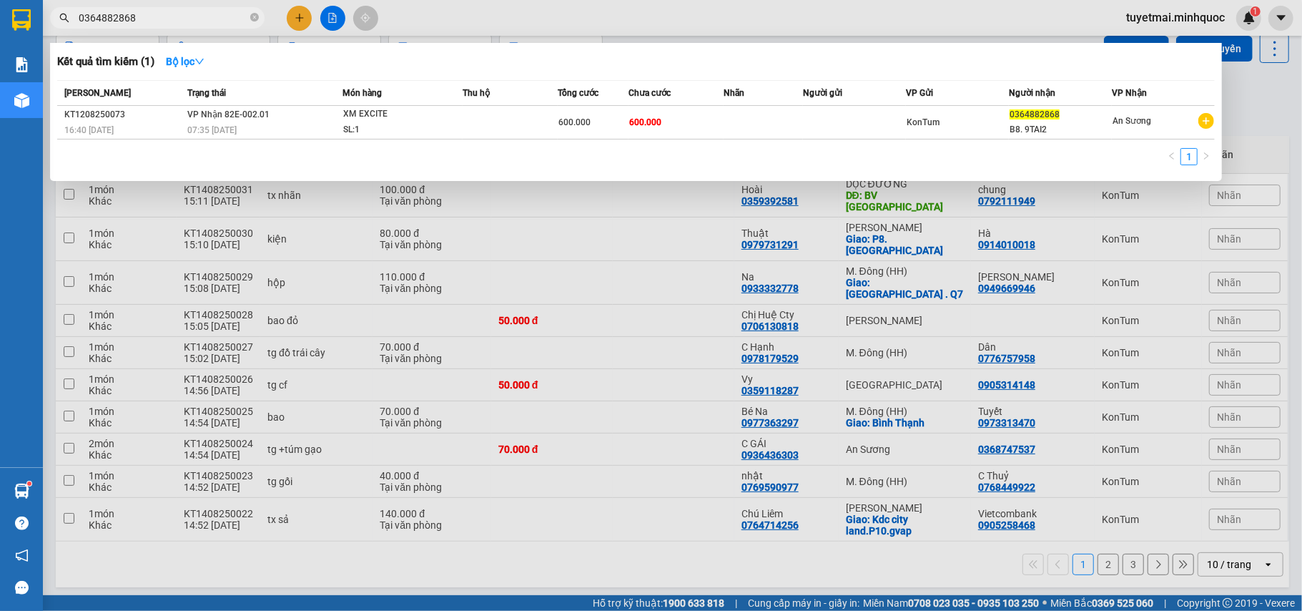
click at [201, 21] on input "0364882868" at bounding box center [163, 18] width 169 height 16
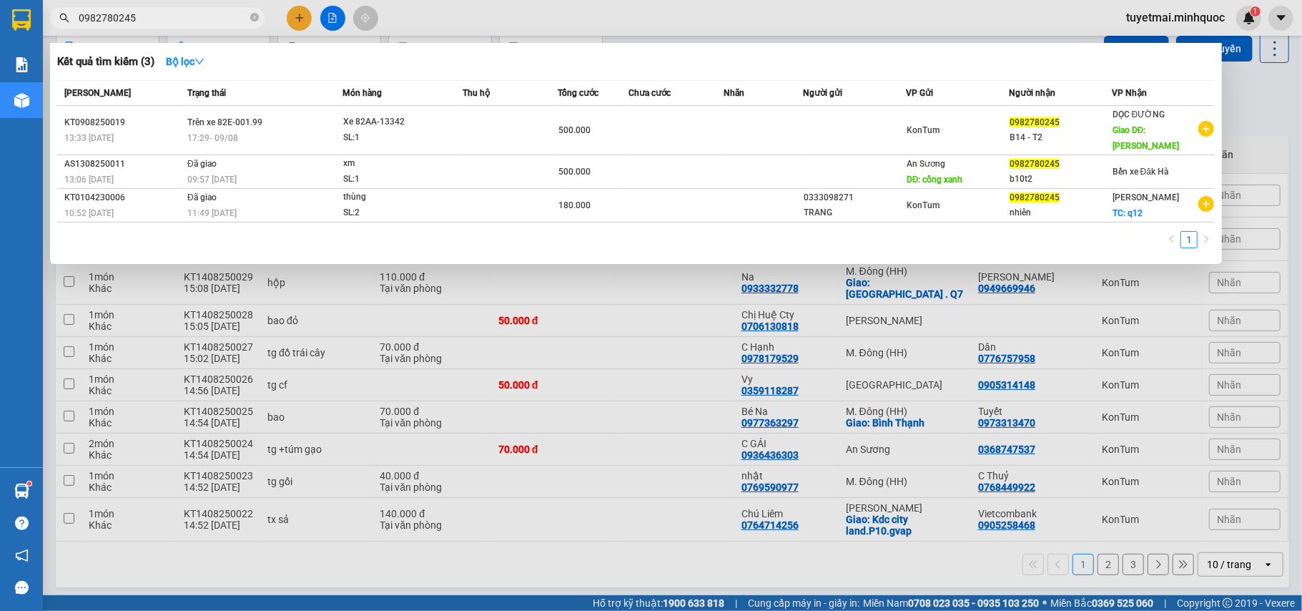
type input "0982780245"
